Goal: Transaction & Acquisition: Obtain resource

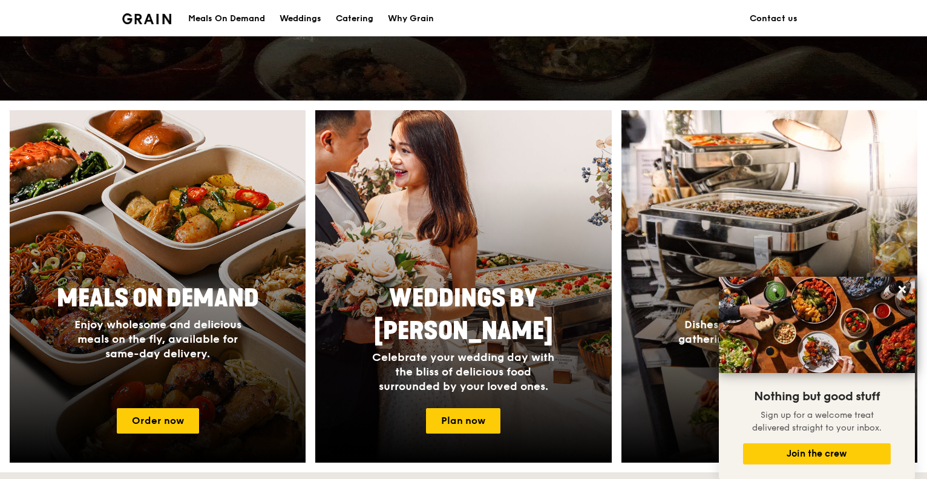
scroll to position [404, 0]
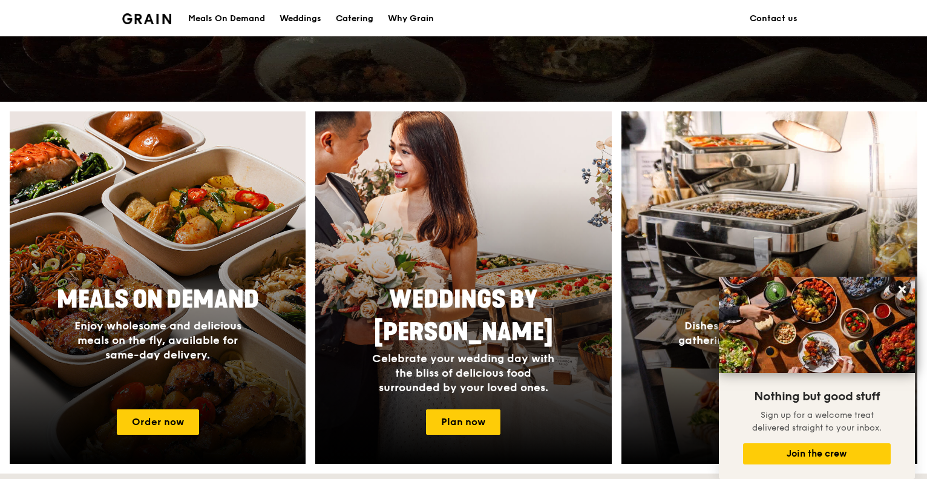
click at [365, 14] on div "Catering" at bounding box center [355, 19] width 38 height 36
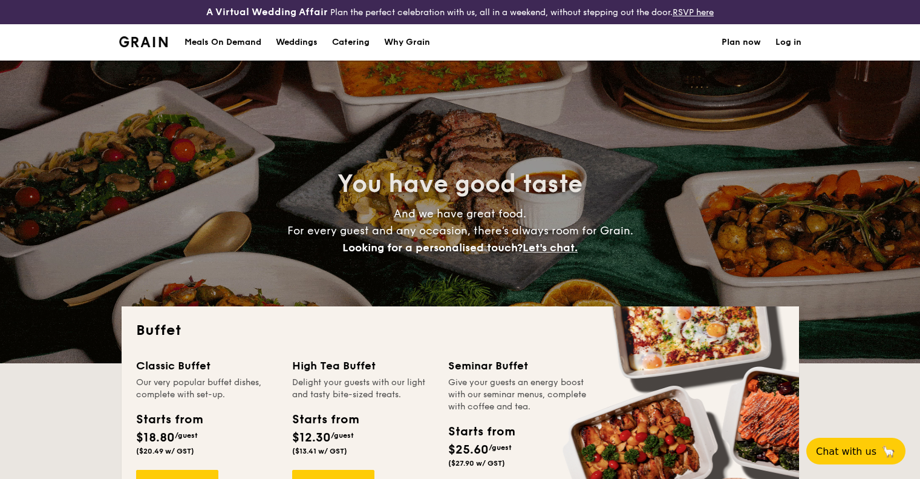
select select
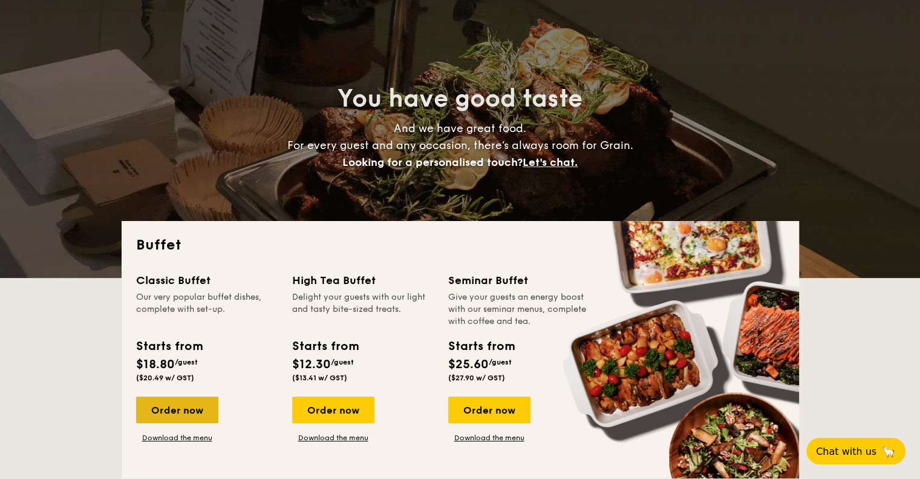
scroll to position [242, 0]
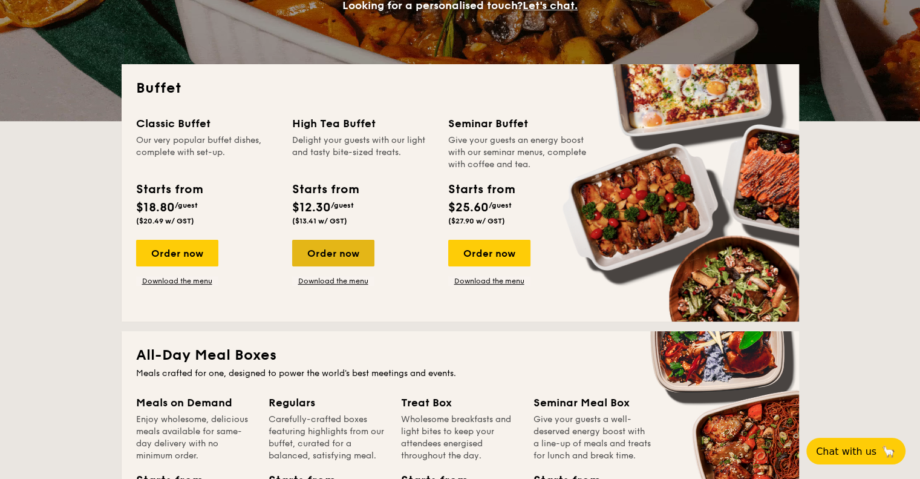
click at [343, 255] on div "Order now" at bounding box center [333, 253] width 82 height 27
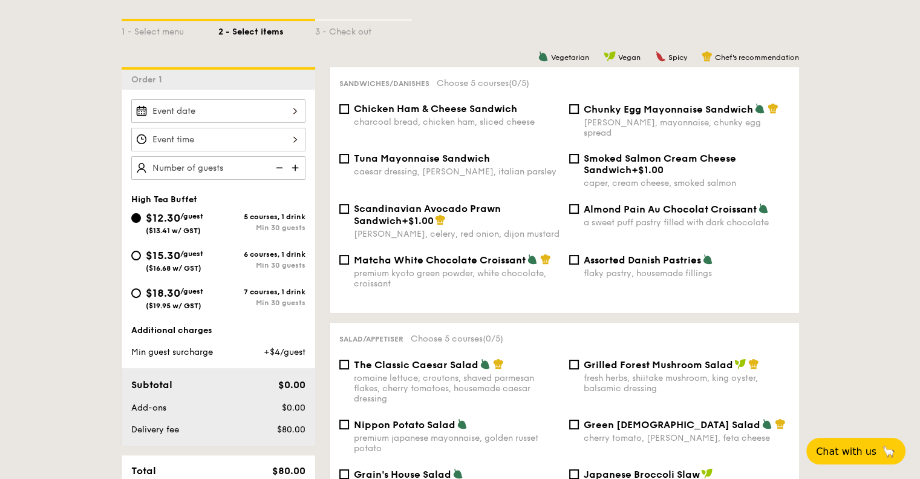
scroll to position [303, 0]
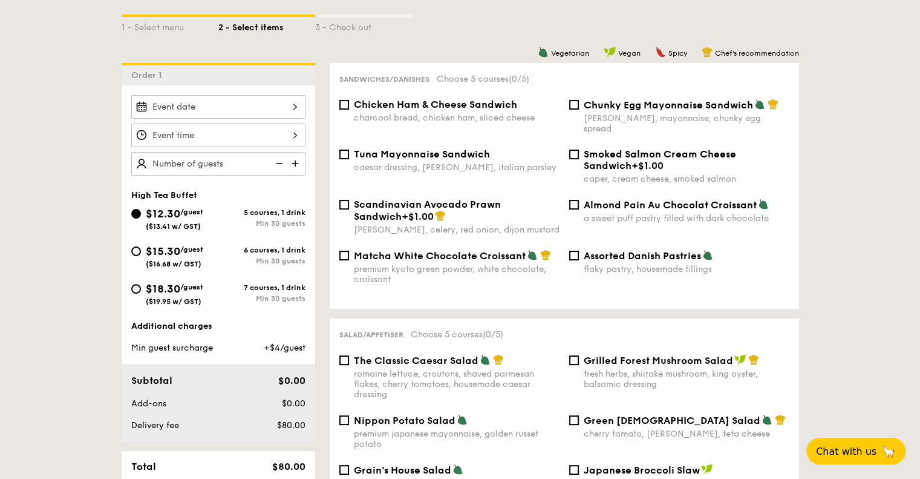
click at [249, 111] on div at bounding box center [218, 107] width 174 height 24
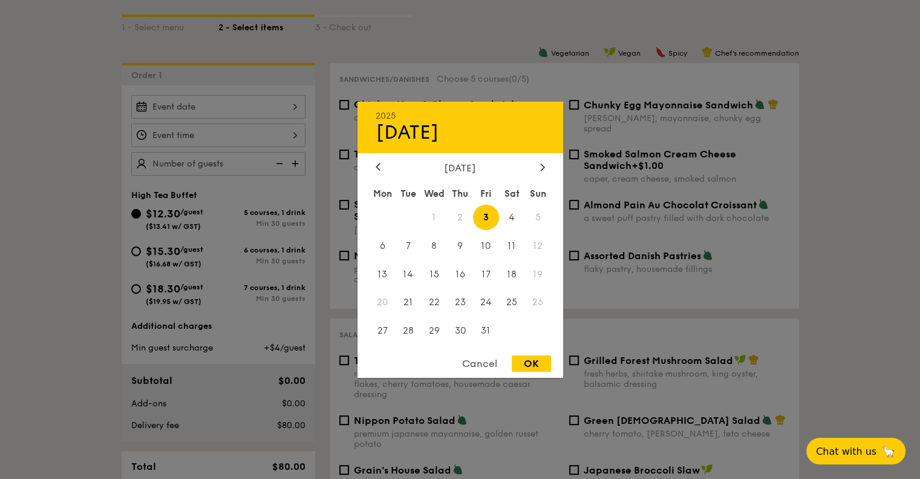
click at [474, 361] on div "Cancel" at bounding box center [479, 363] width 59 height 16
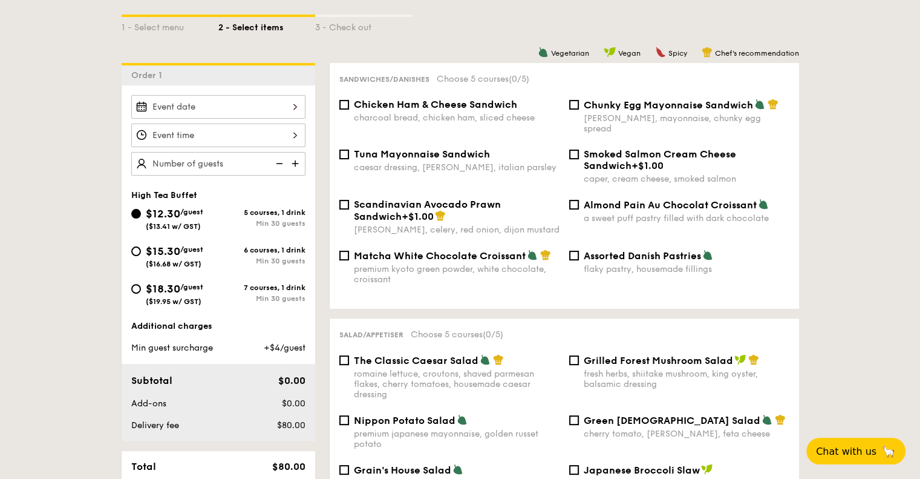
select select
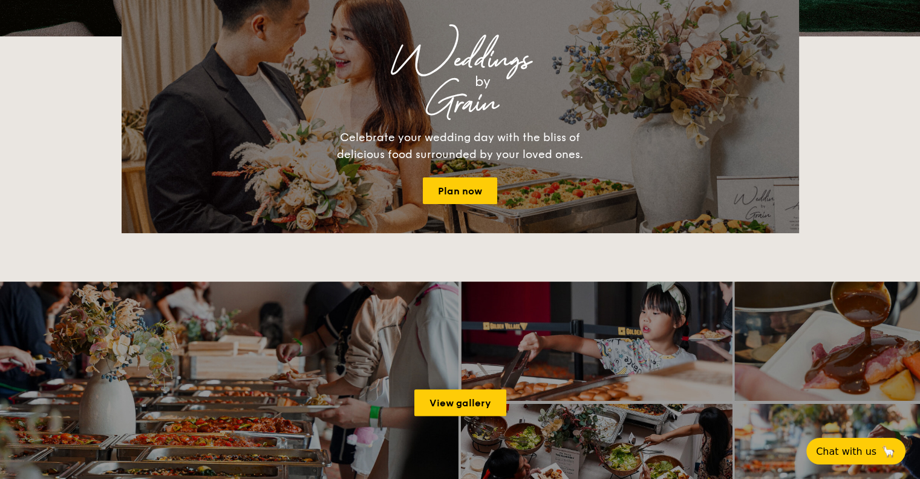
scroll to position [266, 0]
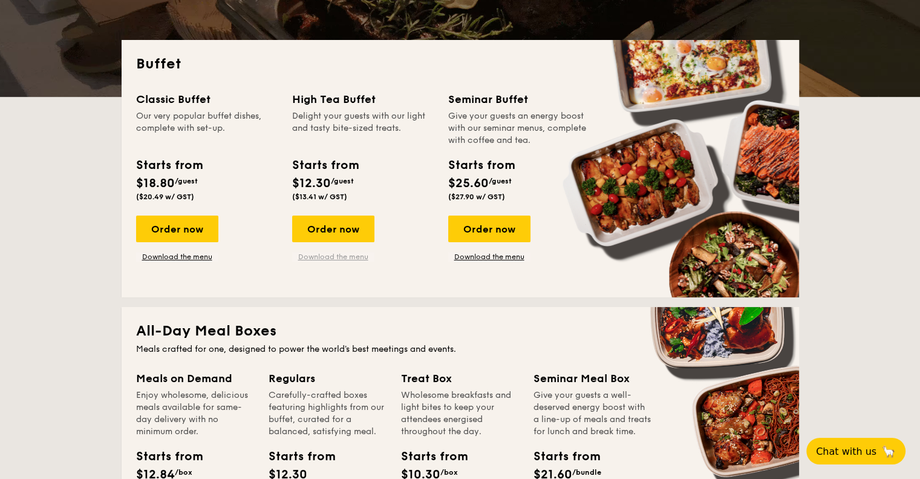
click at [339, 256] on link "Download the menu" at bounding box center [333, 257] width 82 height 10
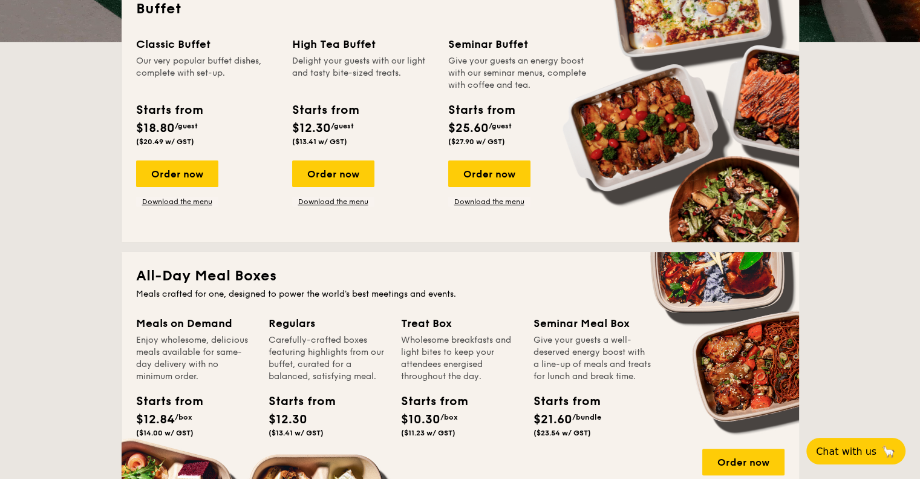
scroll to position [206, 0]
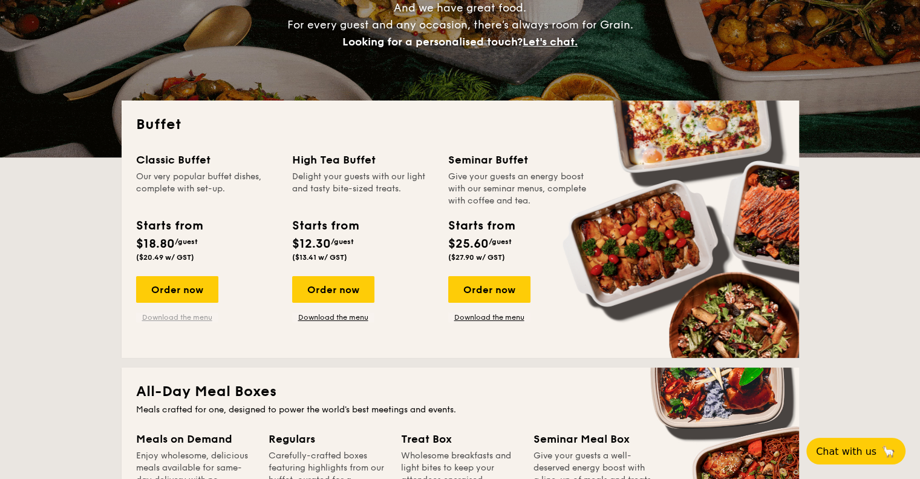
click at [192, 318] on link "Download the menu" at bounding box center [177, 317] width 82 height 10
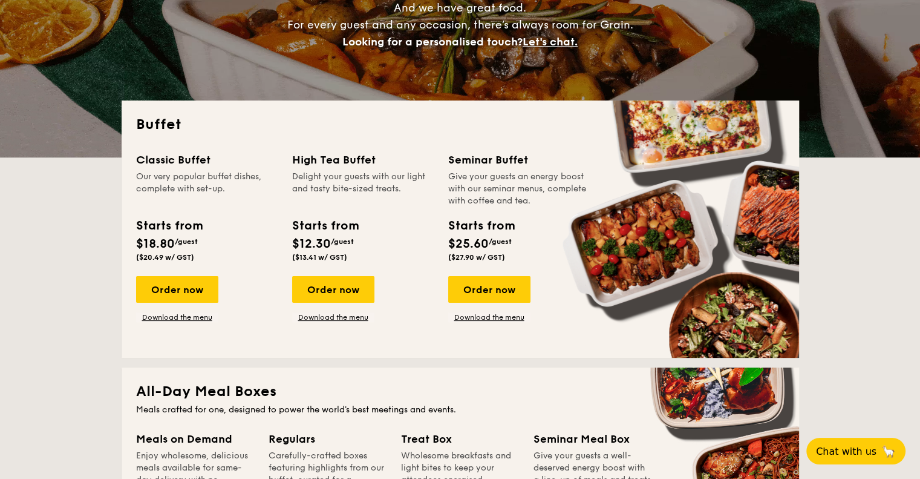
click at [228, 221] on div "Starts from $18.80 /guest ($20.49 w/ GST)" at bounding box center [206, 242] width 151 height 50
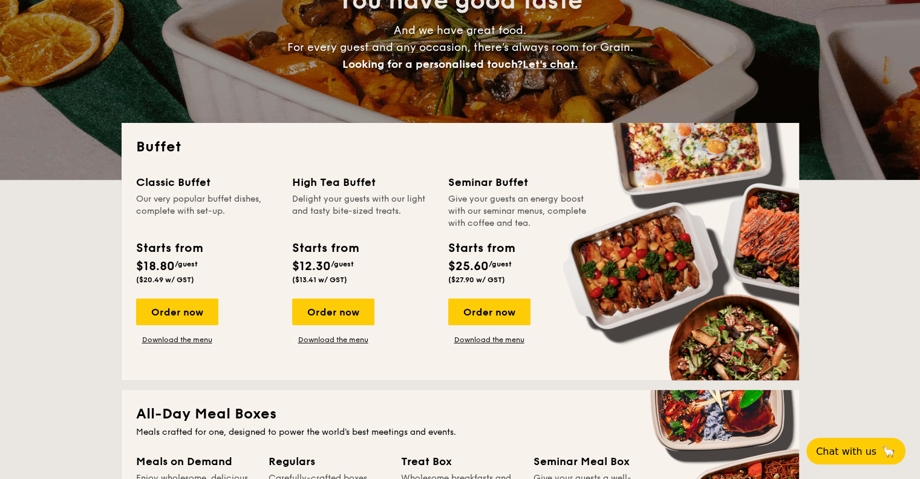
scroll to position [182, 0]
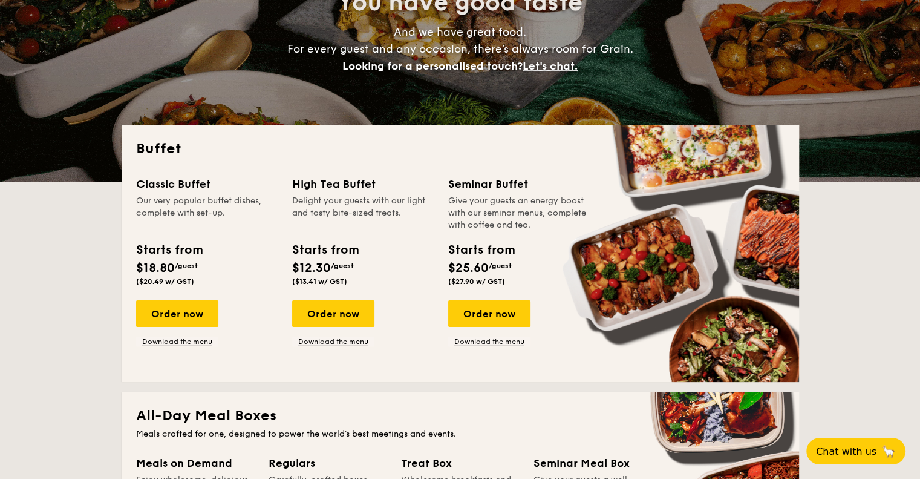
drag, startPoint x: 295, startPoint y: 186, endPoint x: 380, endPoint y: 183, distance: 84.7
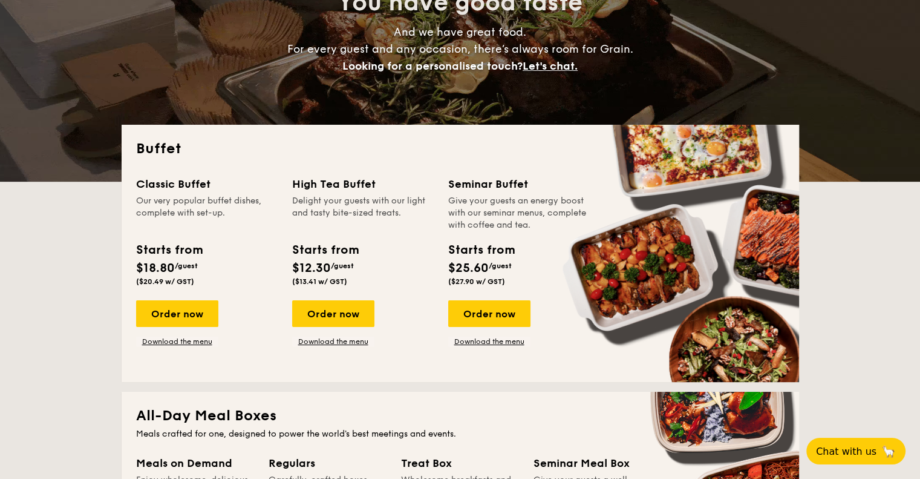
click at [380, 183] on div "High Tea Buffet" at bounding box center [363, 183] width 142 height 17
copy div "High Tea Buffet"
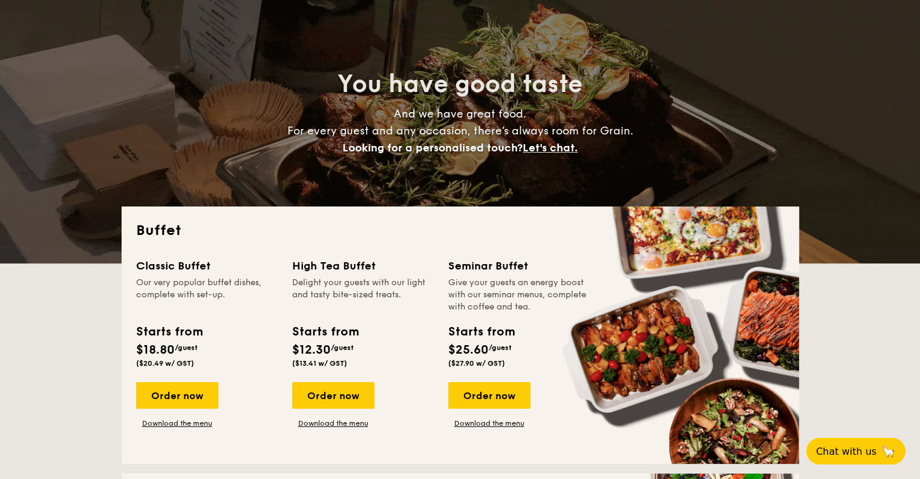
scroll to position [121, 0]
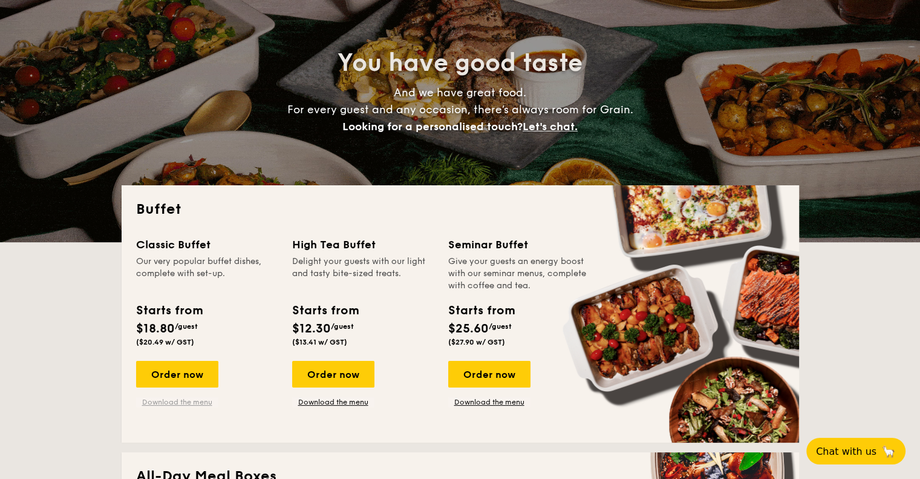
click at [179, 399] on link "Download the menu" at bounding box center [177, 402] width 82 height 10
